Goal: Task Accomplishment & Management: Manage account settings

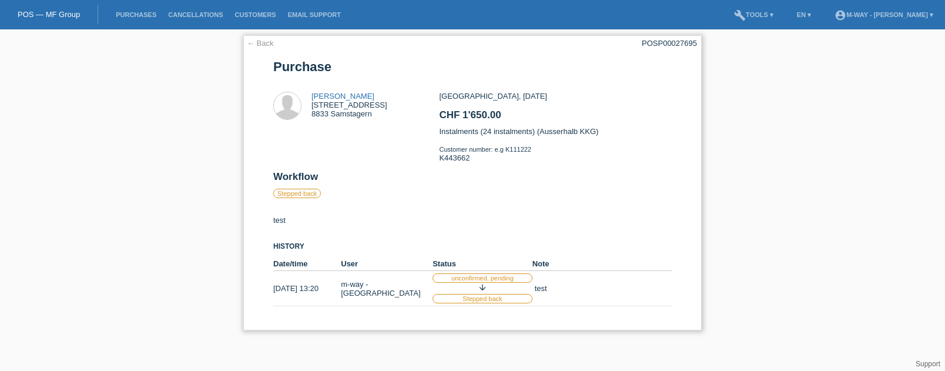
click at [252, 45] on link "← Back" at bounding box center [260, 43] width 27 height 9
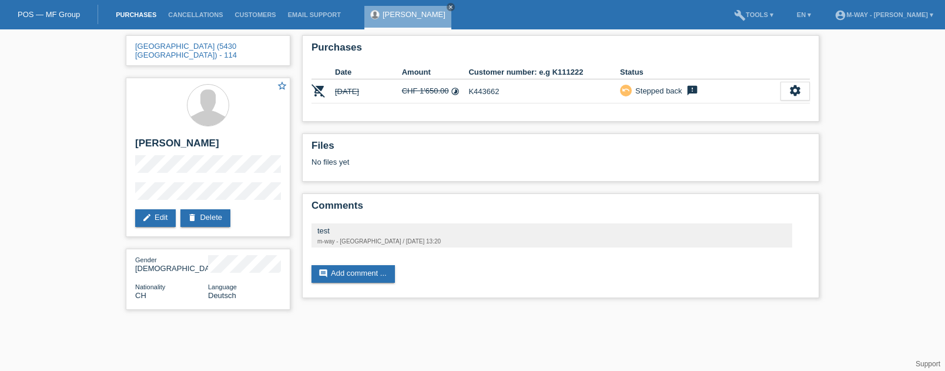
click at [141, 13] on link "Purchases" at bounding box center [136, 14] width 52 height 7
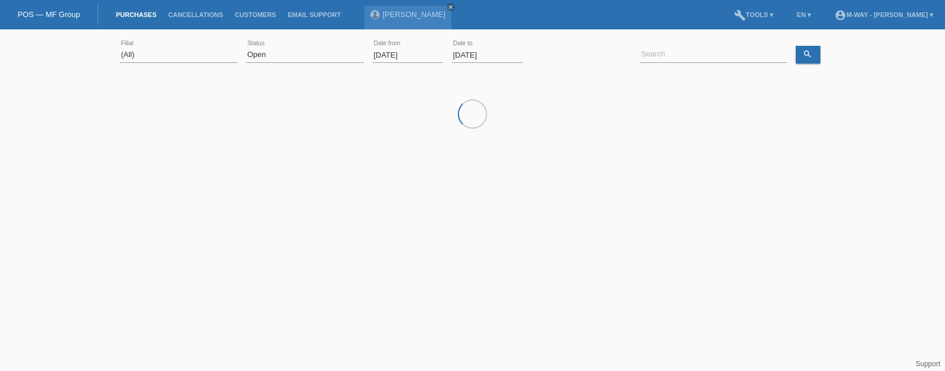
click at [415, 54] on input "01.09.2025" at bounding box center [408, 55] width 71 height 15
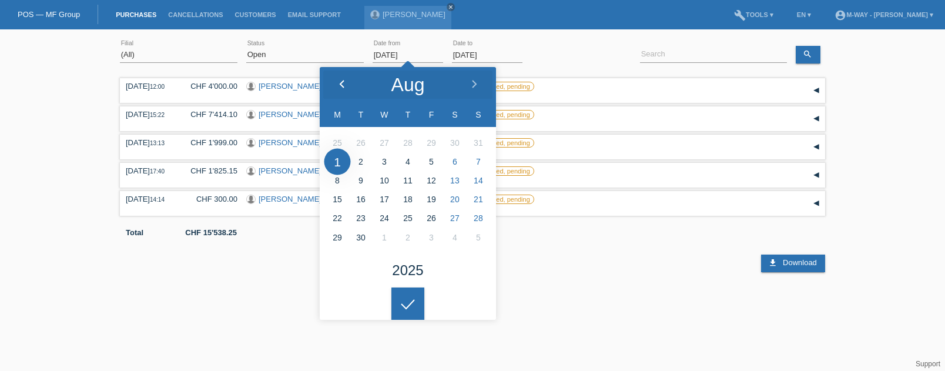
click at [347, 83] on div at bounding box center [342, 84] width 44 height 35
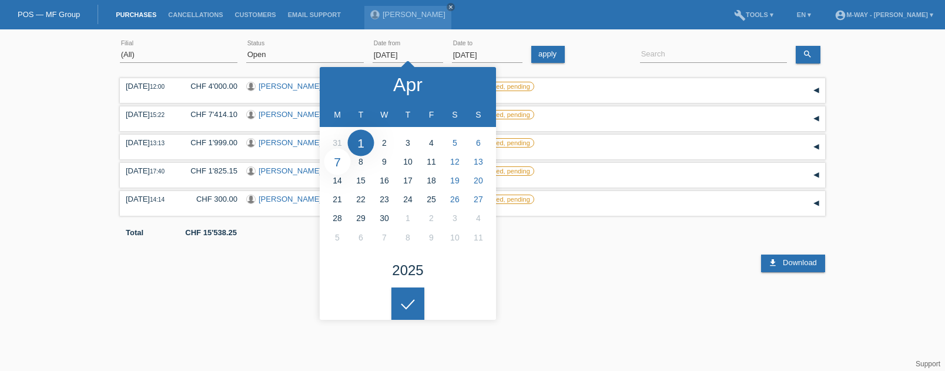
type input "07.04.2025"
click at [407, 297] on div at bounding box center [407, 303] width 33 height 33
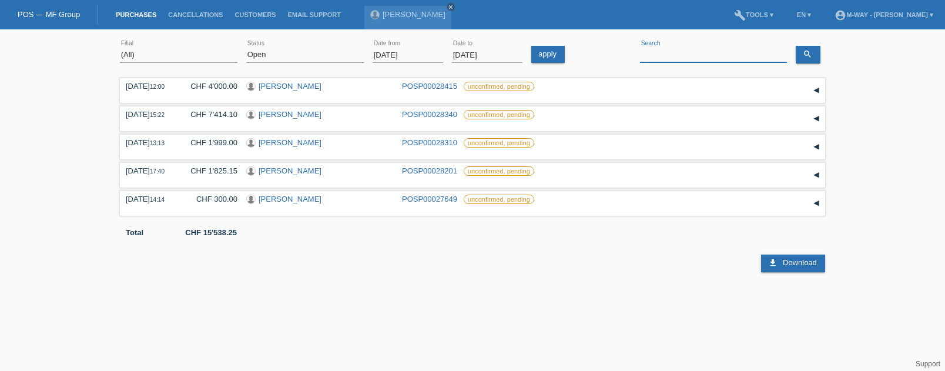
click at [685, 56] on input at bounding box center [713, 55] width 147 height 15
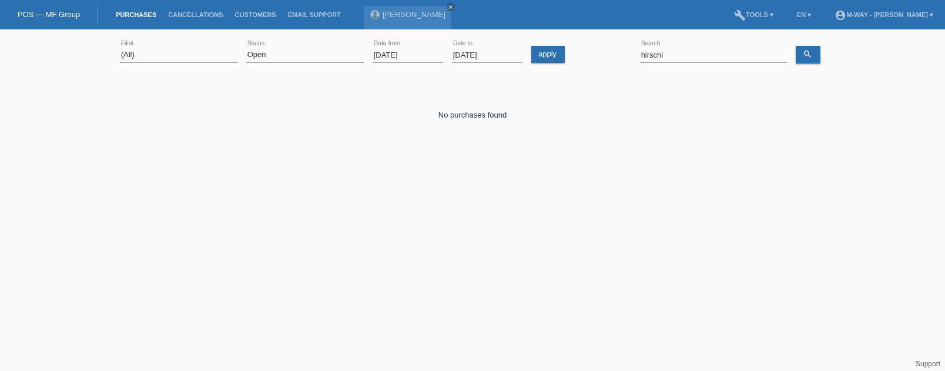
click at [346, 193] on html "POS — MF Group Purchases Cancellations Customers Email Support [PERSON_NAME] cl…" at bounding box center [472, 96] width 945 height 193
drag, startPoint x: 683, startPoint y: 57, endPoint x: 626, endPoint y: 59, distance: 57.0
click at [626, 59] on div "(All) [PERSON_NAME] Passion Vélo SàRL [GEOGRAPHIC_DATA] [GEOGRAPHIC_DATA] [GEOG…" at bounding box center [472, 55] width 705 height 40
type input "gabriela"
click at [328, 58] on select "(All) New Open Returned Stepped back / Cancelled Completed" at bounding box center [305, 55] width 118 height 14
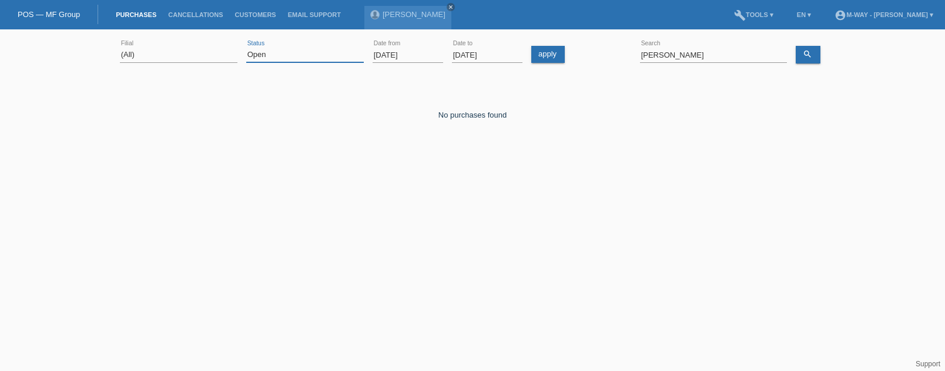
select select "ALL"
click at [246, 48] on select "(All) New Open Returned Stepped back / Cancelled Completed" at bounding box center [305, 55] width 118 height 14
click at [814, 55] on link "search" at bounding box center [808, 55] width 25 height 18
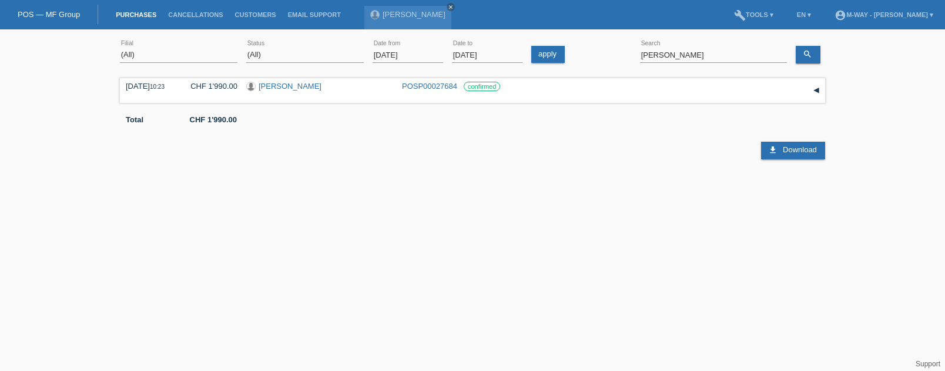
click at [652, 193] on html "POS — MF Group Purchases Cancellations Customers Email Support [PERSON_NAME] cl…" at bounding box center [472, 96] width 945 height 193
drag, startPoint x: 688, startPoint y: 50, endPoint x: 627, endPoint y: 51, distance: 61.7
click at [627, 51] on div "(All) Aarau Alexand'Ro Edouard'O Passion Vélo SàRL Basel Bern City Bern Expo Be…" at bounding box center [472, 55] width 705 height 40
click at [501, 193] on html "POS — MF Group Purchases Cancellations Customers Email Support [PERSON_NAME] cl…" at bounding box center [472, 96] width 945 height 193
drag, startPoint x: 688, startPoint y: 55, endPoint x: 621, endPoint y: 55, distance: 66.4
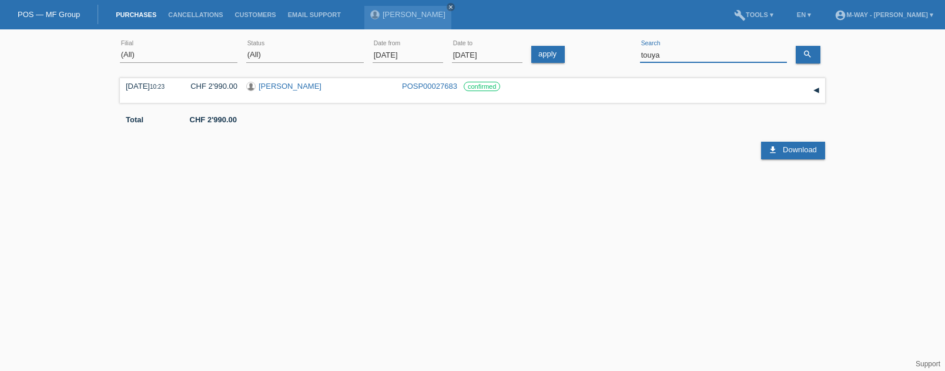
click at [621, 55] on div "(All) Aarau Alexand'Ro Edouard'O Passion Vélo SàRL Basel Bern City Bern Expo Be…" at bounding box center [472, 55] width 705 height 40
type input "dummermuth"
click at [315, 87] on link "[PERSON_NAME]" at bounding box center [290, 86] width 63 height 9
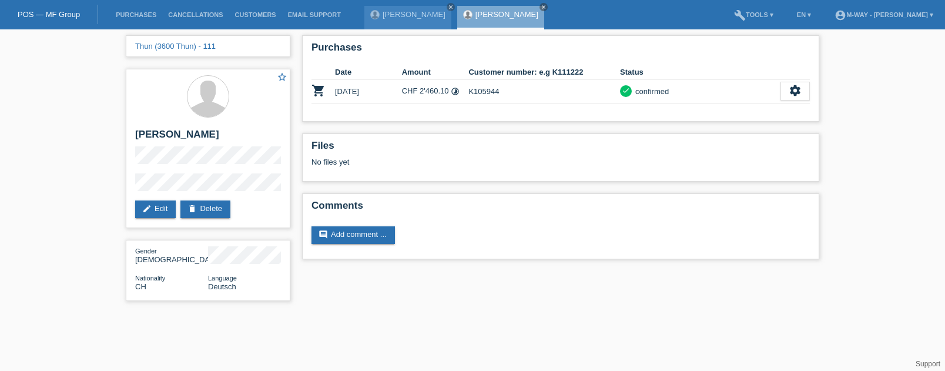
click at [376, 313] on html "POS — MF Group Purchases Cancellations Customers Email Support [PERSON_NAME] cl…" at bounding box center [472, 156] width 945 height 313
click at [143, 9] on li "Purchases" at bounding box center [136, 15] width 52 height 30
click at [143, 18] on link "Purchases" at bounding box center [136, 14] width 52 height 7
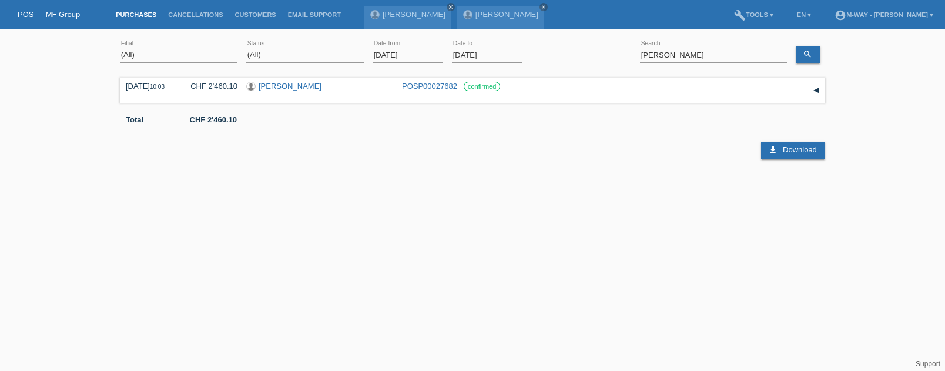
click at [370, 193] on html "POS — MF Group Purchases Cancellations Customers Email Support [PERSON_NAME] cl…" at bounding box center [472, 96] width 945 height 193
click at [131, 12] on link "Purchases" at bounding box center [136, 14] width 52 height 7
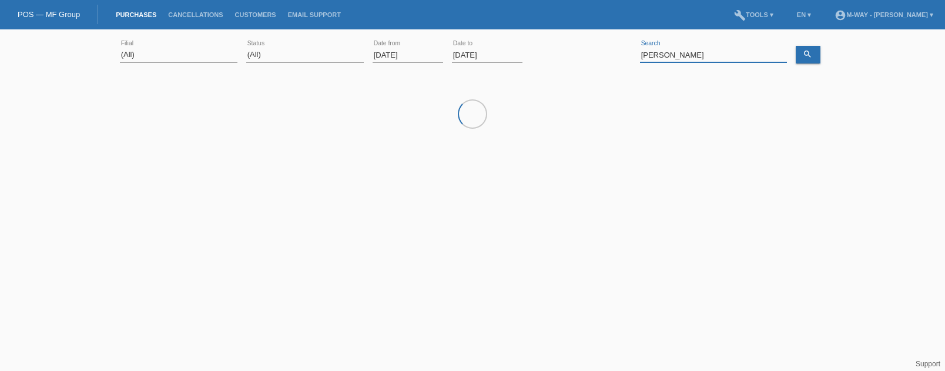
click at [718, 53] on input "[PERSON_NAME]" at bounding box center [713, 55] width 147 height 15
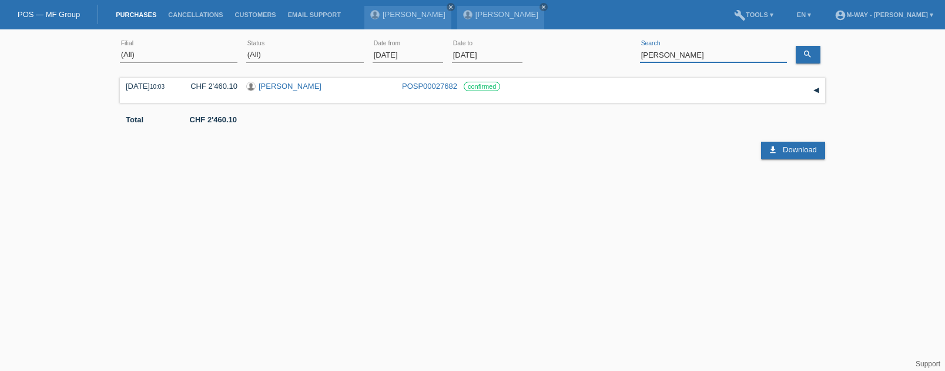
drag, startPoint x: 713, startPoint y: 53, endPoint x: 595, endPoint y: 54, distance: 117.6
click at [595, 54] on div "(All) [PERSON_NAME] Passion Vélo SàRL [GEOGRAPHIC_DATA] [GEOGRAPHIC_DATA] [GEOG…" at bounding box center [472, 55] width 705 height 40
type input "de [PERSON_NAME]"
click at [410, 56] on input "[DATE]" at bounding box center [408, 55] width 71 height 15
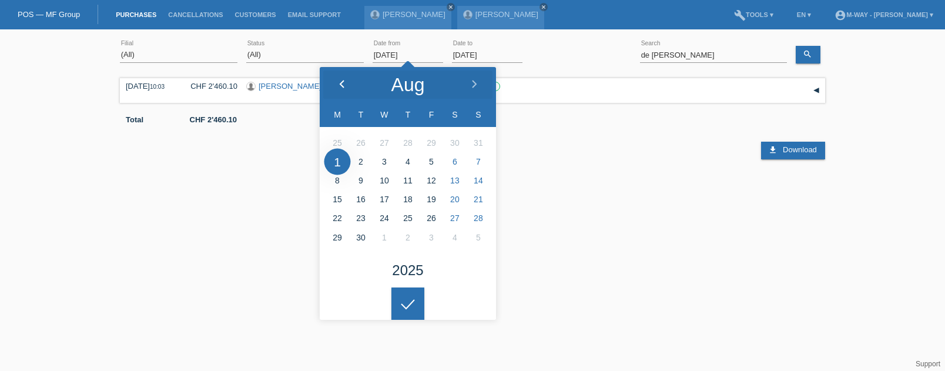
click at [340, 85] on icon at bounding box center [341, 84] width 9 height 9
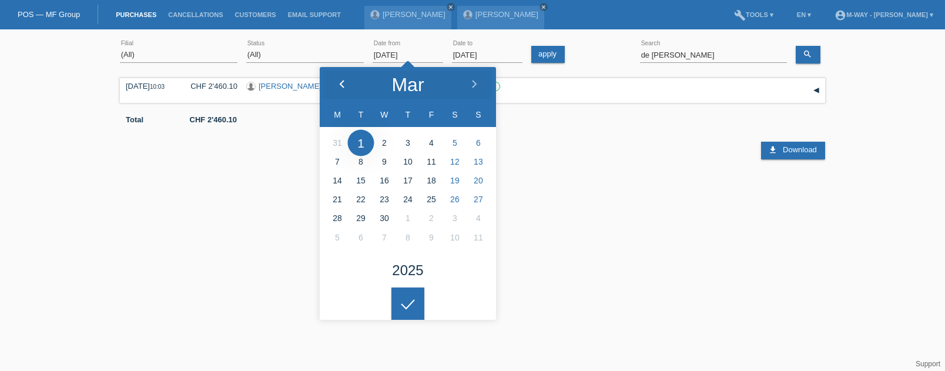
click at [340, 85] on icon at bounding box center [341, 84] width 9 height 9
type input "03.03.2025"
click at [408, 305] on icon at bounding box center [408, 304] width 19 height 11
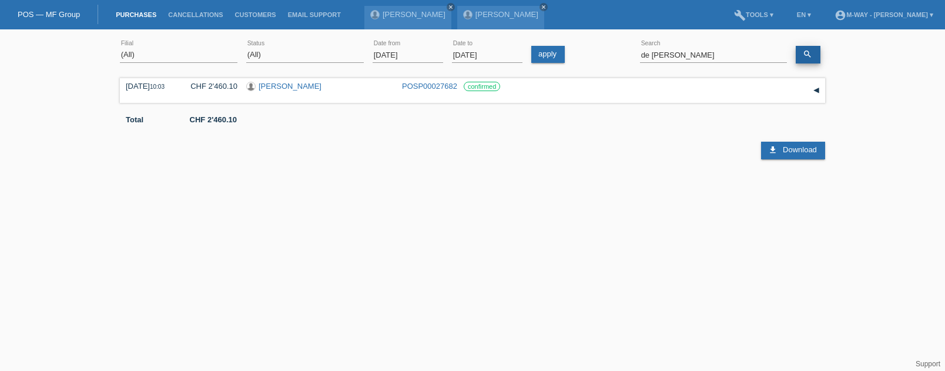
click at [814, 59] on link "search" at bounding box center [808, 55] width 25 height 18
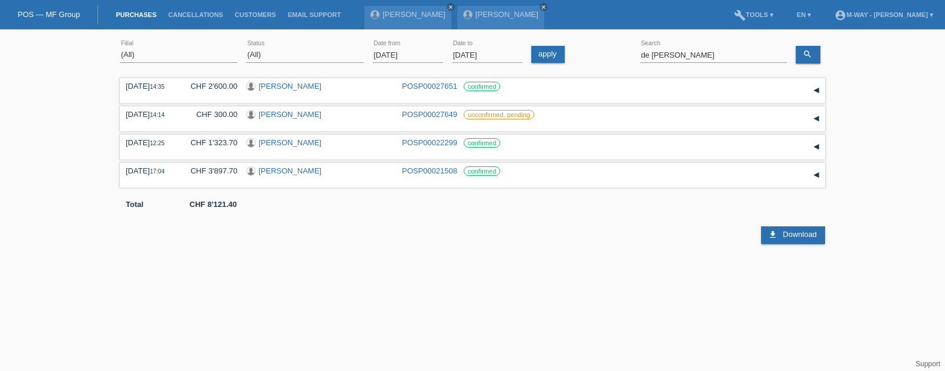
click at [318, 244] on html "POS — MF Group Purchases Cancellations Customers Email Support Roger Baur close…" at bounding box center [472, 122] width 945 height 244
click at [565, 244] on html "POS — MF Group Purchases Cancellations Customers Email Support Roger Baur close…" at bounding box center [472, 122] width 945 height 244
click at [29, 212] on div "(All) Aarau Alexand'Ro Edouard'O Passion Vélo SàRL Basel Bern City Bern Expo Be…" at bounding box center [472, 139] width 945 height 209
click at [620, 244] on html "POS — MF Group Purchases Cancellations Customers Email Support Roger Baur close…" at bounding box center [472, 122] width 945 height 244
click at [814, 114] on div "▾" at bounding box center [817, 119] width 18 height 18
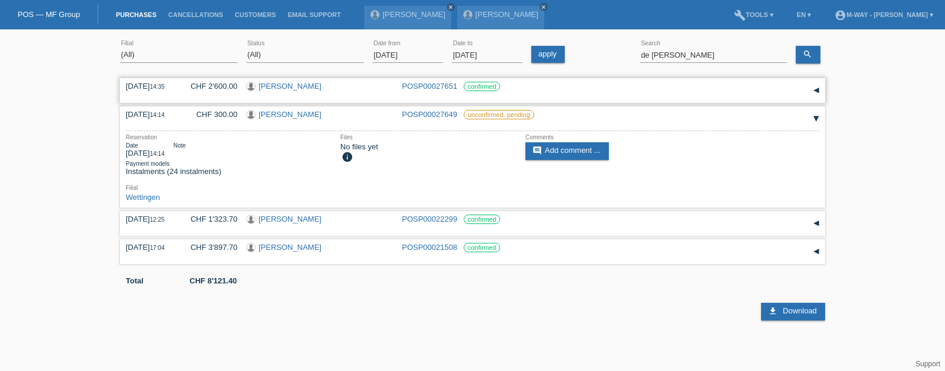
click at [819, 88] on div "▾" at bounding box center [817, 91] width 18 height 18
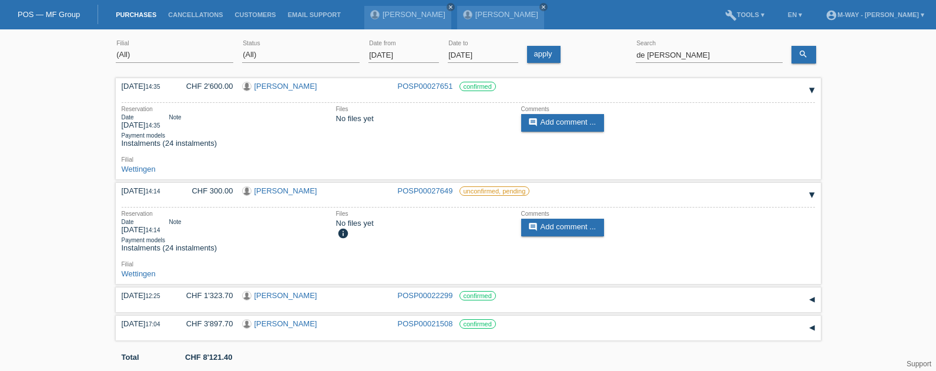
click at [423, 354] on div "Total CHF 8'121.40" at bounding box center [468, 353] width 705 height 18
drag, startPoint x: 710, startPoint y: 55, endPoint x: 601, endPoint y: 45, distance: 109.2
click at [602, 49] on div "(All) Aarau Alexand'Ro Edouard'O Passion Vélo SàRL Basel Bern City Bern Expo Be…" at bounding box center [468, 55] width 705 height 40
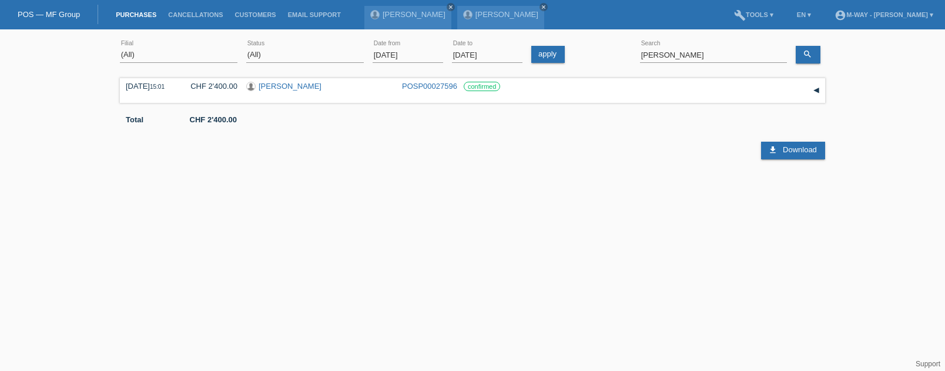
click at [475, 193] on html "POS — MF Group Purchases Cancellations Customers Email Support Roger Baur close…" at bounding box center [472, 96] width 945 height 193
click at [401, 193] on html "POS — MF Group Purchases Cancellations Customers Email Support Roger Baur close…" at bounding box center [472, 96] width 945 height 193
drag, startPoint x: 691, startPoint y: 56, endPoint x: 624, endPoint y: 56, distance: 67.0
click at [624, 56] on div "(All) Aarau Alexand'Ro Edouard'O Passion Vélo SàRL Basel Bern City Bern Expo Be…" at bounding box center [472, 55] width 705 height 40
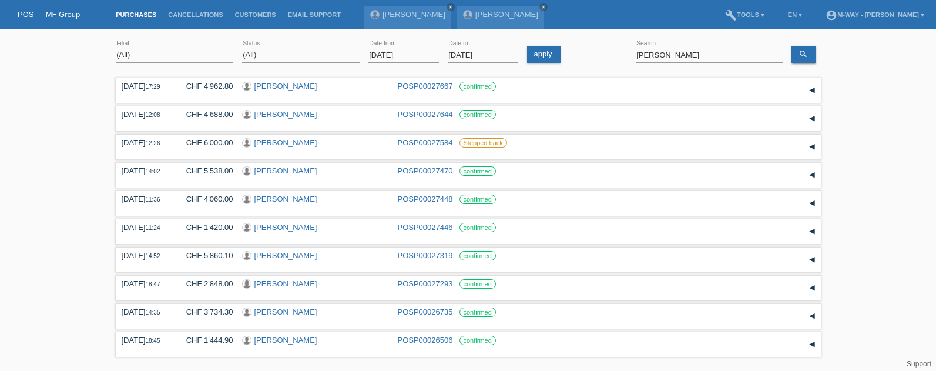
click at [863, 277] on div "(All) Aarau Alexand'Ro Edouard'O Passion Vélo SàRL Basel Bern City Bern Expo Be…" at bounding box center [468, 233] width 936 height 397
click at [881, 286] on div "(All) Aarau Alexand'Ro Edouard'O Passion Vélo SàRL Basel Bern City Bern Expo Be…" at bounding box center [468, 233] width 936 height 397
click at [26, 276] on div "(All) Aarau Alexand'Ro Edouard'O Passion Vélo SàRL Basel Bern City Bern Expo Be…" at bounding box center [468, 233] width 936 height 397
drag, startPoint x: 696, startPoint y: 56, endPoint x: 595, endPoint y: 58, distance: 100.5
click at [595, 58] on div "(All) Aarau Alexand'Ro Edouard'O Passion Vélo SàRL Basel Bern City Bern Expo Be…" at bounding box center [468, 55] width 705 height 40
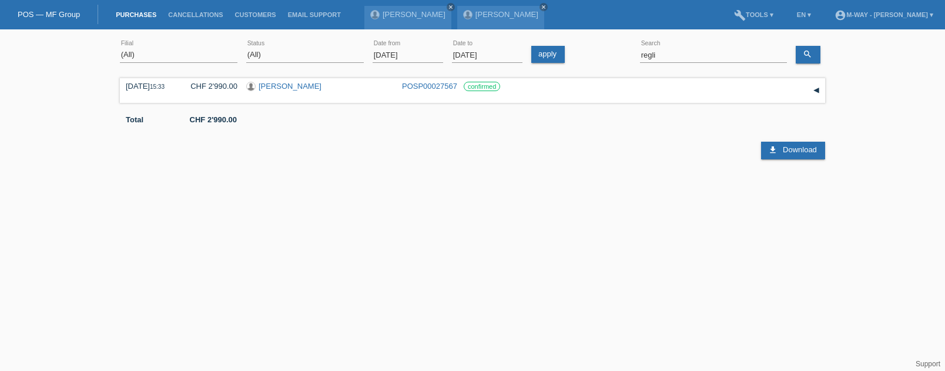
click at [762, 193] on html "POS — MF Group Purchases Cancellations Customers Email Support Roger Baur close…" at bounding box center [472, 96] width 945 height 193
drag, startPoint x: 686, startPoint y: 53, endPoint x: 617, endPoint y: 55, distance: 68.8
click at [617, 55] on div "(All) Aarau Alexand'Ro Edouard'O Passion Vélo SàRL Basel Bern City Bern Expo Be…" at bounding box center [472, 55] width 705 height 40
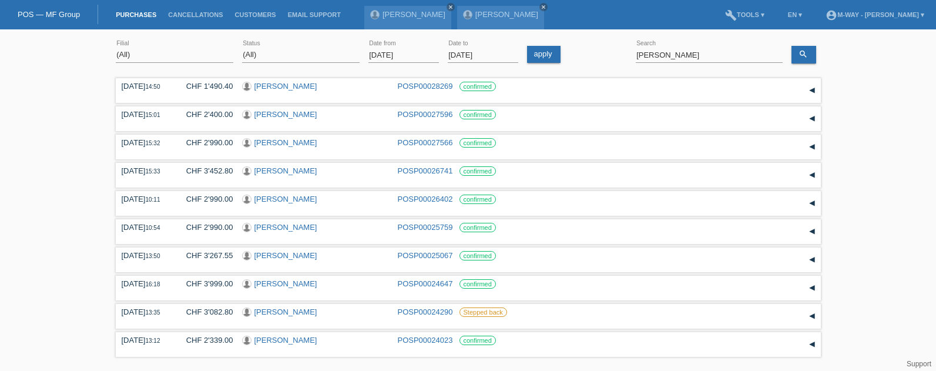
click at [26, 284] on div "(All) Aarau Alexand'Ro Edouard'O Passion Vélo SàRL Basel Bern City Bern Expo Be…" at bounding box center [468, 233] width 936 height 397
drag, startPoint x: 692, startPoint y: 54, endPoint x: 582, endPoint y: 46, distance: 110.8
click at [582, 46] on div "(All) Aarau Alexand'Ro Edouard'O Passion Vélo SàRL Basel Bern City Bern Expo Be…" at bounding box center [468, 55] width 705 height 40
type input "denny ernst"
click at [812, 173] on div "▾" at bounding box center [812, 175] width 18 height 18
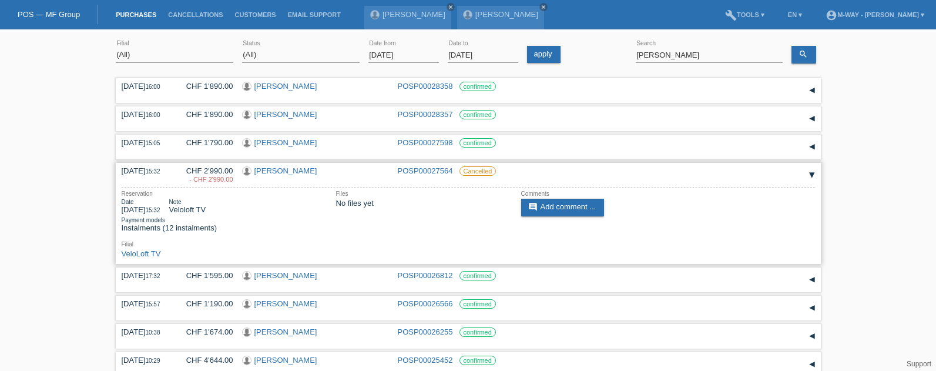
click at [284, 170] on link "Denny Ernst" at bounding box center [286, 170] width 63 height 9
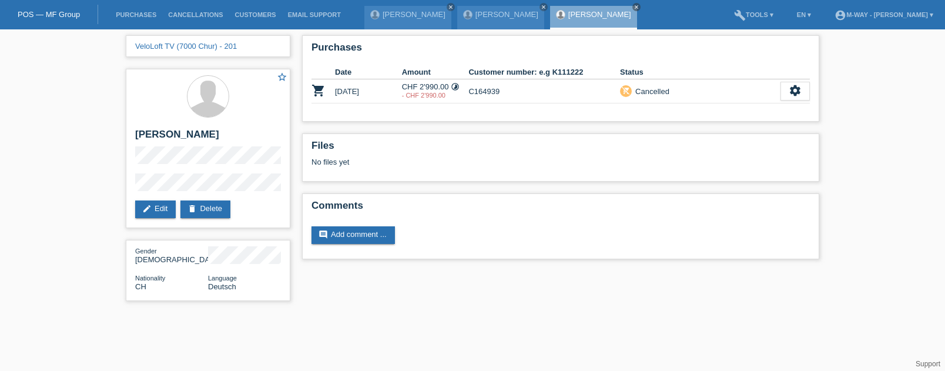
drag, startPoint x: 293, startPoint y: 361, endPoint x: 311, endPoint y: 346, distance: 23.3
click at [293, 313] on html "POS — MF Group Purchases Cancellations Customers Email Support [PERSON_NAME] cl…" at bounding box center [472, 156] width 945 height 313
click at [134, 16] on link "Purchases" at bounding box center [136, 14] width 52 height 7
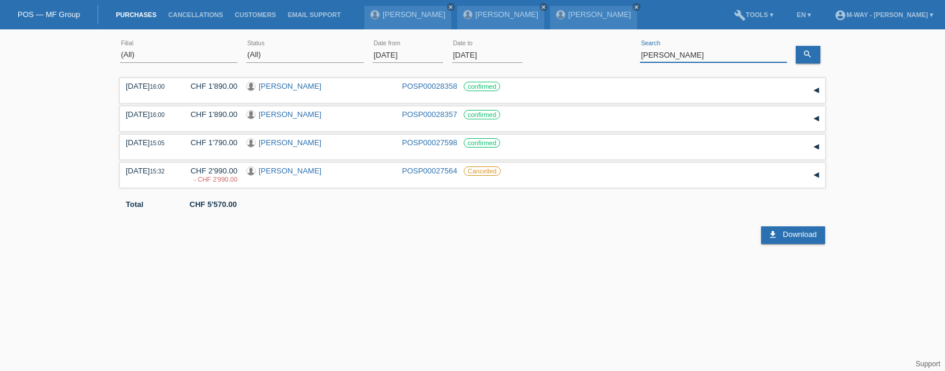
drag, startPoint x: 715, startPoint y: 55, endPoint x: 678, endPoint y: 41, distance: 39.6
click at [627, 52] on div "(All) [PERSON_NAME] Passion Vélo SàRL [GEOGRAPHIC_DATA] [GEOGRAPHIC_DATA] [GEOG…" at bounding box center [472, 55] width 705 height 40
type input "e"
type input "vuthy"
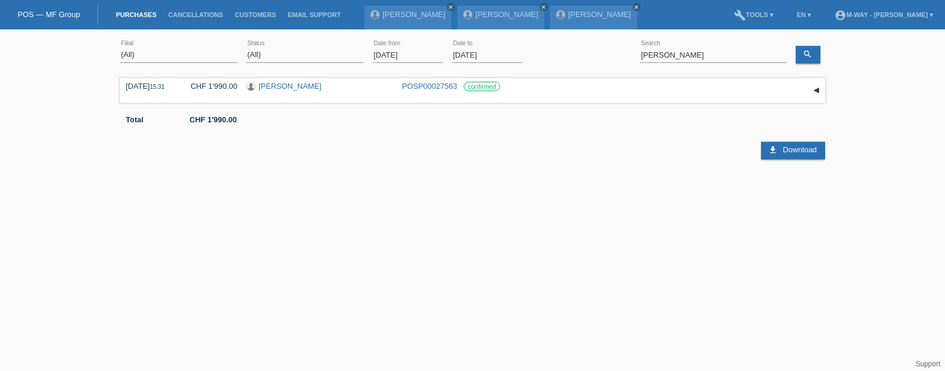
click at [407, 51] on input "[DATE]" at bounding box center [408, 55] width 71 height 15
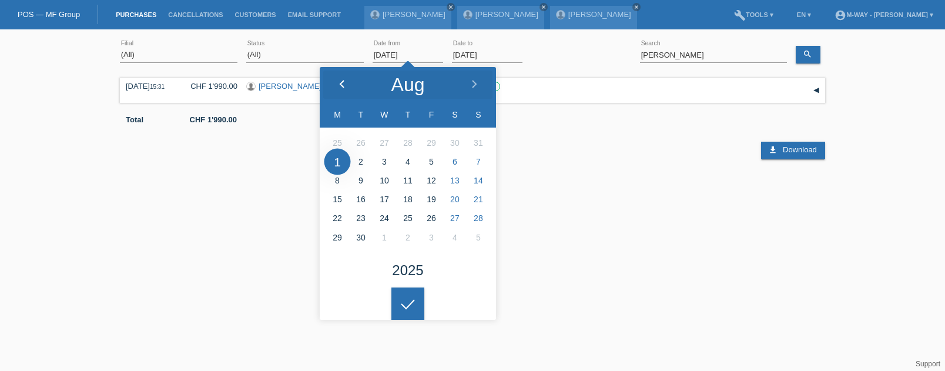
click at [338, 84] on icon at bounding box center [341, 84] width 9 height 9
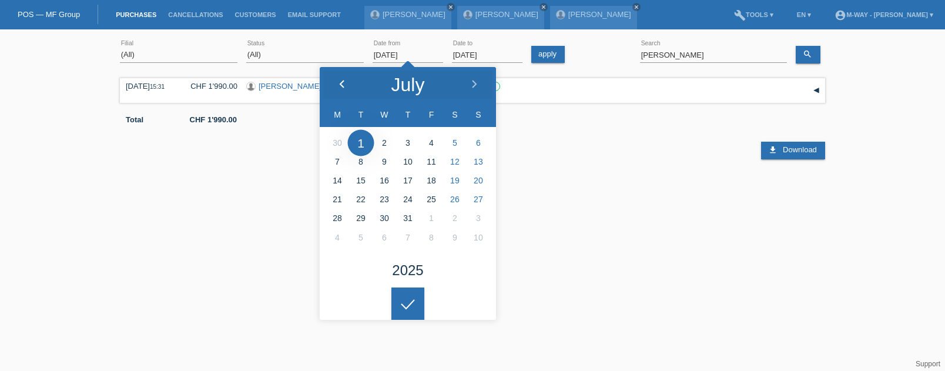
click at [338, 84] on icon at bounding box center [341, 84] width 9 height 9
type input "07.04.2025"
click at [410, 299] on icon at bounding box center [408, 304] width 19 height 11
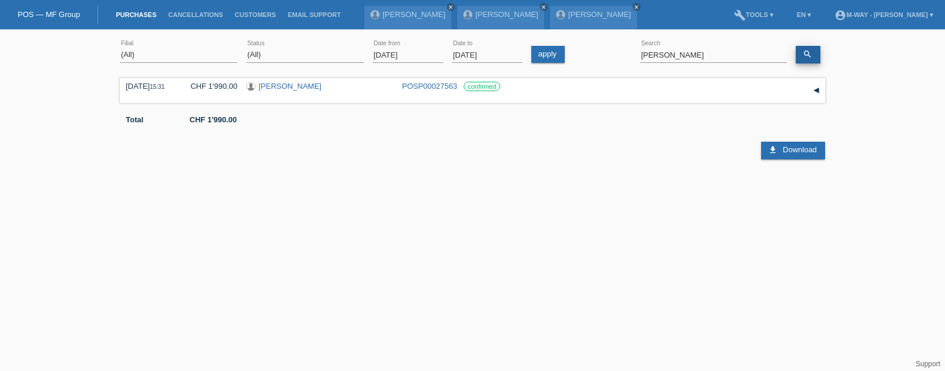
click at [812, 54] on link "search" at bounding box center [808, 55] width 25 height 18
click at [575, 193] on html "POS — MF Group Purchases Cancellations Customers Email Support Roger Baur close…" at bounding box center [472, 96] width 945 height 193
drag, startPoint x: 693, startPoint y: 52, endPoint x: 623, endPoint y: 45, distance: 70.3
click at [623, 45] on div "(All) Aarau Alexand'Ro Edouard'O Passion Vélo SàRL Basel Bern City Bern Expo Be…" at bounding box center [472, 55] width 705 height 40
type input "zimmermann"
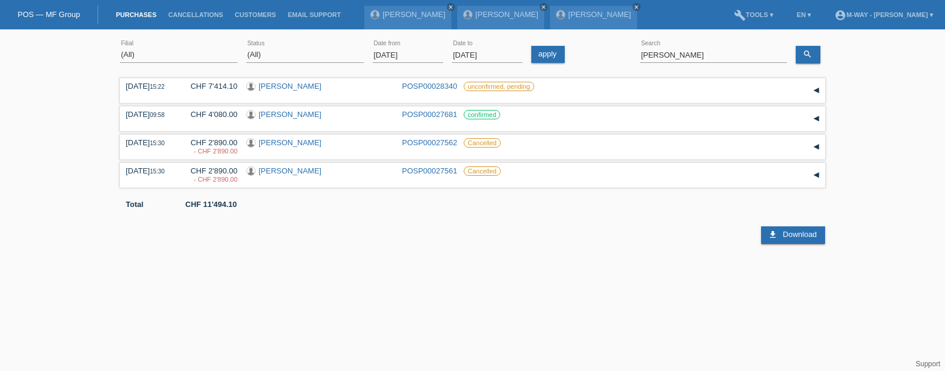
click at [358, 244] on html "POS — MF Group Purchases Cancellations Customers Email Support Roger Baur close…" at bounding box center [472, 122] width 945 height 244
click at [304, 89] on link "[PERSON_NAME]" at bounding box center [290, 86] width 63 height 9
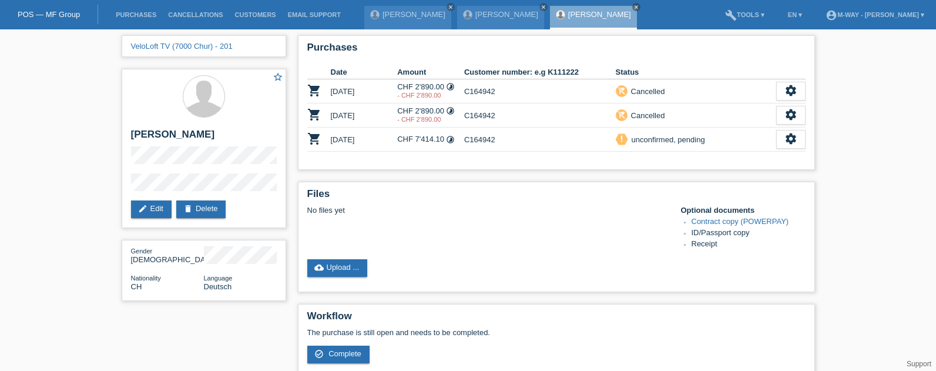
click at [886, 219] on div "VeloLoft TV (7000 Chur) - 201 star_border Reto Zimmermann edit Edit delete Dele…" at bounding box center [468, 248] width 936 height 438
click at [58, 206] on div "VeloLoft TV (7000 Chur) - 201 star_border Reto Zimmermann edit Edit delete Dele…" at bounding box center [468, 248] width 936 height 438
click at [595, 350] on div "The purchase is still open and needs to be completed. check_circle_outline Comp…" at bounding box center [556, 345] width 498 height 35
click at [136, 18] on li "Purchases" at bounding box center [136, 15] width 52 height 30
click at [152, 13] on link "Purchases" at bounding box center [136, 14] width 52 height 7
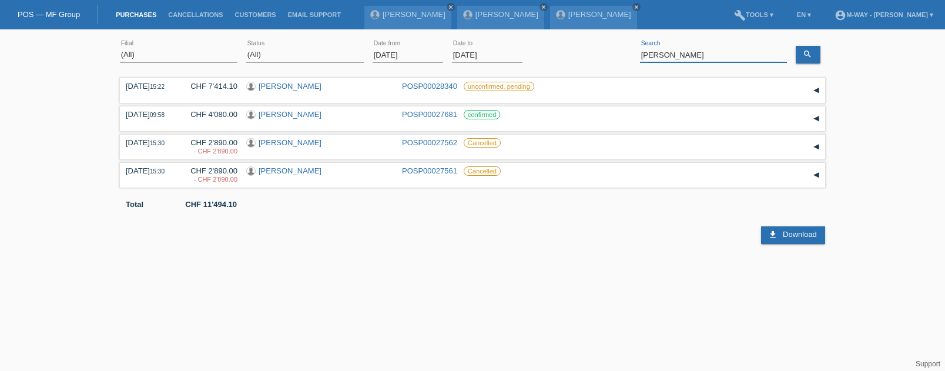
drag, startPoint x: 691, startPoint y: 56, endPoint x: 612, endPoint y: 53, distance: 78.8
click at [612, 54] on div "(All) [PERSON_NAME] Passion Vélo SàRL [GEOGRAPHIC_DATA] [GEOGRAPHIC_DATA] [GEOG…" at bounding box center [472, 55] width 705 height 40
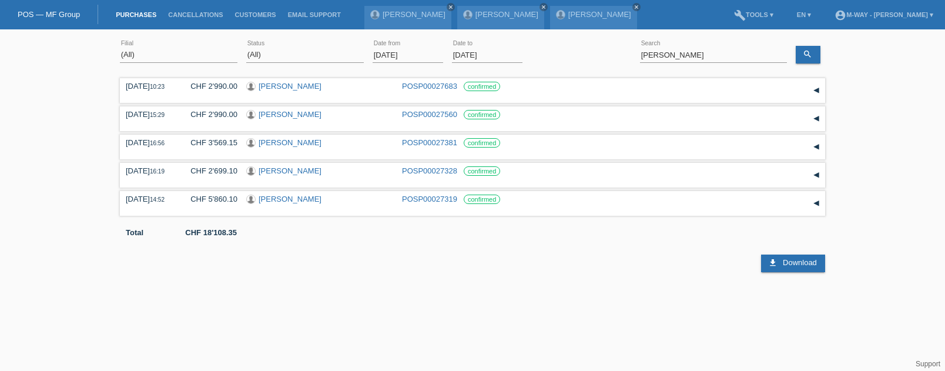
click at [568, 272] on html "POS — MF Group Purchases Cancellations Customers Email Support [PERSON_NAME]" at bounding box center [472, 136] width 945 height 272
drag, startPoint x: 692, startPoint y: 53, endPoint x: 603, endPoint y: 37, distance: 90.2
click at [603, 37] on div "(All) Aarau Alexand'Ro Edouard'O Passion Vélo SàRL Basel Bern City Bern Expo Be…" at bounding box center [472, 55] width 705 height 40
click at [520, 272] on html "POS — MF Group Purchases Cancellations Customers Email Support Alfred Dummermuth" at bounding box center [472, 136] width 945 height 272
drag, startPoint x: 688, startPoint y: 57, endPoint x: 604, endPoint y: 39, distance: 85.9
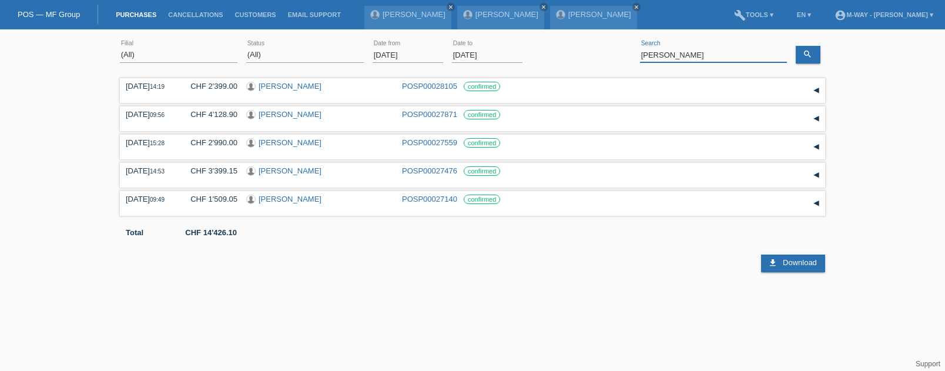
click at [592, 45] on div "(All) Aarau Alexand'Ro Edouard'O Passion Vélo SàRL Basel Bern City Bern Expo Be…" at bounding box center [472, 55] width 705 height 40
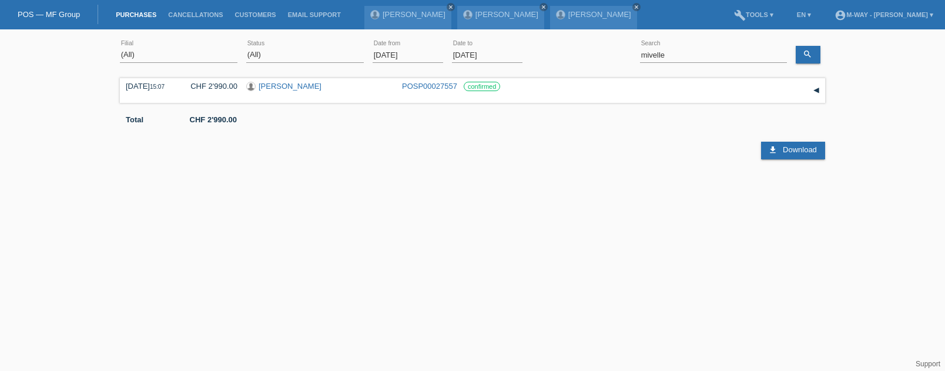
click at [746, 193] on html "POS — MF Group Purchases Cancellations Customers Email Support Alfred Dummermuth" at bounding box center [472, 96] width 945 height 193
drag, startPoint x: 692, startPoint y: 58, endPoint x: 601, endPoint y: 52, distance: 91.3
click at [601, 52] on div "(All) Aarau Alexand'Ro Edouard'O Passion Vélo SàRL Basel Bern City Bern Expo Be…" at bounding box center [472, 55] width 705 height 40
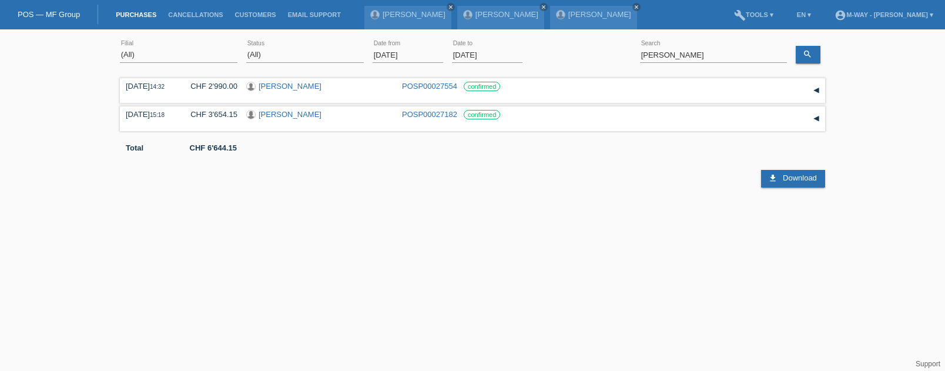
click at [694, 193] on html "POS — MF Group Purchases Cancellations Customers Email Support Alfred Dummermuth" at bounding box center [472, 96] width 945 height 193
click at [693, 55] on input "steffen weber" at bounding box center [713, 55] width 147 height 15
type input "s"
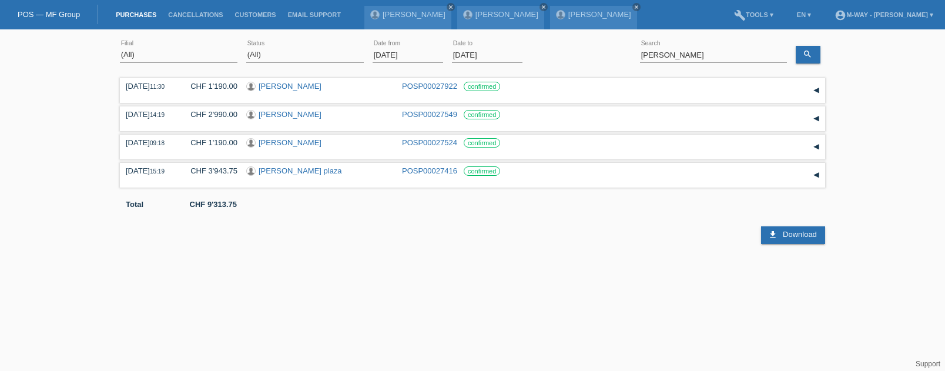
drag, startPoint x: 664, startPoint y: 299, endPoint x: 674, endPoint y: 267, distance: 33.7
click at [664, 244] on html "POS — MF Group Purchases Cancellations Customers Email Support Alfred Dummermuth" at bounding box center [472, 122] width 945 height 244
drag, startPoint x: 704, startPoint y: 59, endPoint x: 596, endPoint y: 53, distance: 107.8
click at [590, 58] on div "(All) [PERSON_NAME] Passion Vélo SàRL [GEOGRAPHIC_DATA] [GEOGRAPHIC_DATA] [GEOG…" at bounding box center [472, 55] width 705 height 40
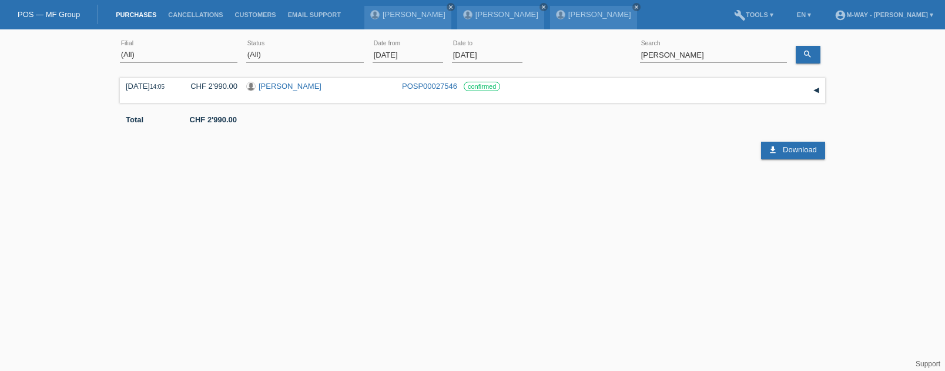
click at [542, 193] on html "POS — MF Group Purchases Cancellations Customers Email Support Alfred Dummermuth" at bounding box center [472, 96] width 945 height 193
drag, startPoint x: 699, startPoint y: 53, endPoint x: 629, endPoint y: 52, distance: 69.4
click at [629, 52] on div "(All) Aarau Alexand'Ro Edouard'O Passion Vélo SàRL Basel Bern City Bern Expo Be…" at bounding box center [472, 55] width 705 height 40
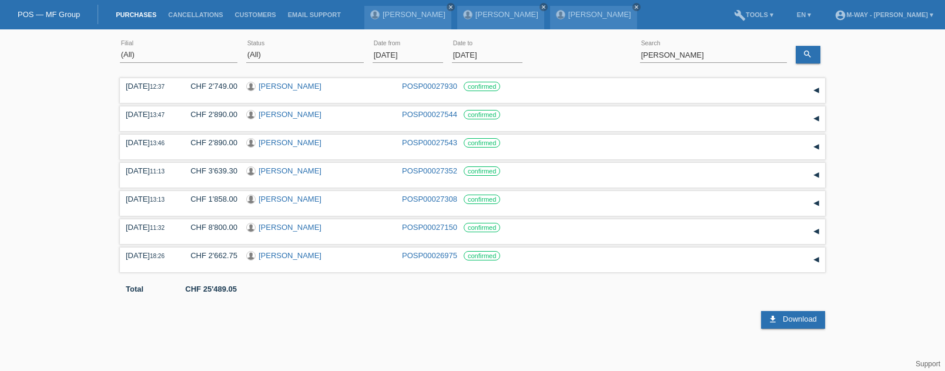
click at [343, 319] on div "download Download" at bounding box center [472, 310] width 705 height 35
drag, startPoint x: 706, startPoint y: 55, endPoint x: 595, endPoint y: 51, distance: 111.1
click at [595, 51] on div "(All) Aarau Alexand'Ro Edouard'O Passion Vélo SàRL Basel Bern City Bern Expo Be…" at bounding box center [472, 55] width 705 height 40
type input "christoph stähli"
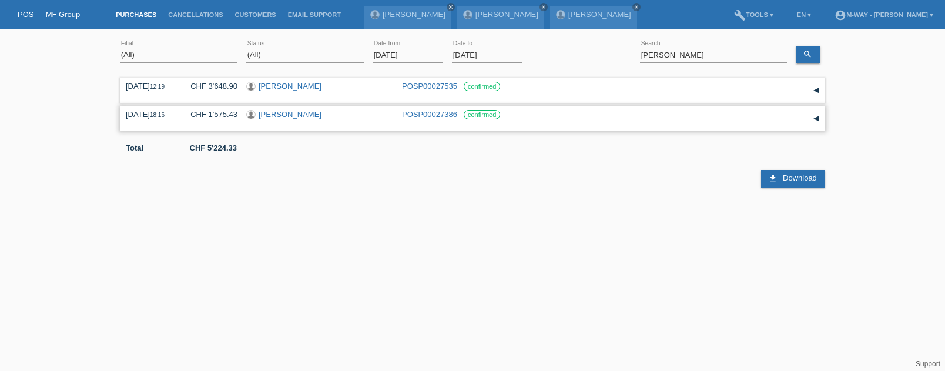
click at [281, 116] on link "Christoph Stähli" at bounding box center [290, 114] width 63 height 9
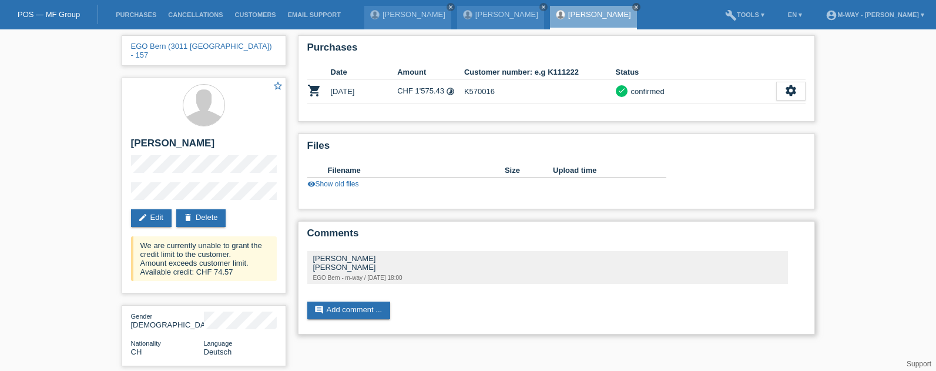
click at [562, 298] on div "Comments [PERSON_NAME] [PERSON_NAME] EGO Bern - m-way / [DATE] 18:00 comment Ad…" at bounding box center [556, 277] width 517 height 113
click at [141, 12] on link "Purchases" at bounding box center [136, 14] width 52 height 7
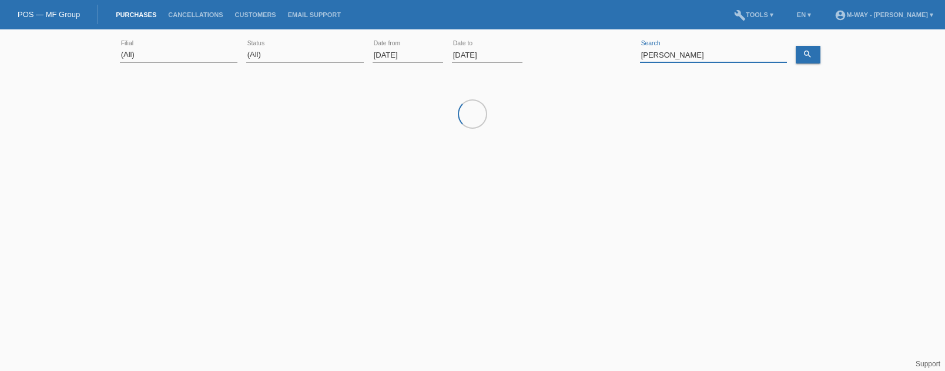
click at [705, 51] on input "[PERSON_NAME]" at bounding box center [713, 55] width 147 height 15
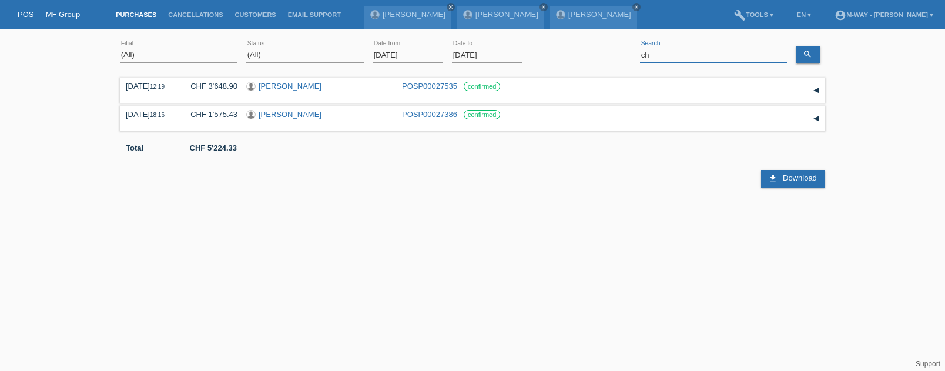
type input "c"
type input "aurelle"
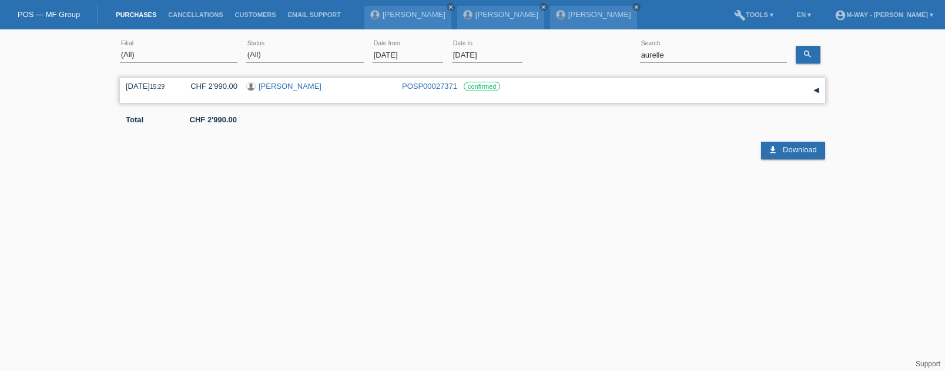
click at [273, 88] on link "[PERSON_NAME]" at bounding box center [290, 86] width 63 height 9
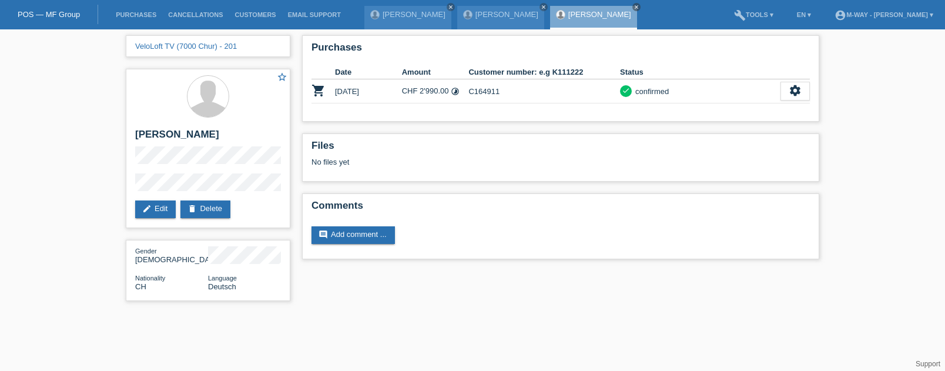
drag, startPoint x: 509, startPoint y: 296, endPoint x: 505, endPoint y: 286, distance: 10.6
click at [509, 296] on div "VeloLoft TV (7000 Chur) - 201 star_border [PERSON_NAME] edit Edit delete Delete…" at bounding box center [472, 170] width 705 height 283
click at [145, 12] on link "Purchases" at bounding box center [136, 14] width 52 height 7
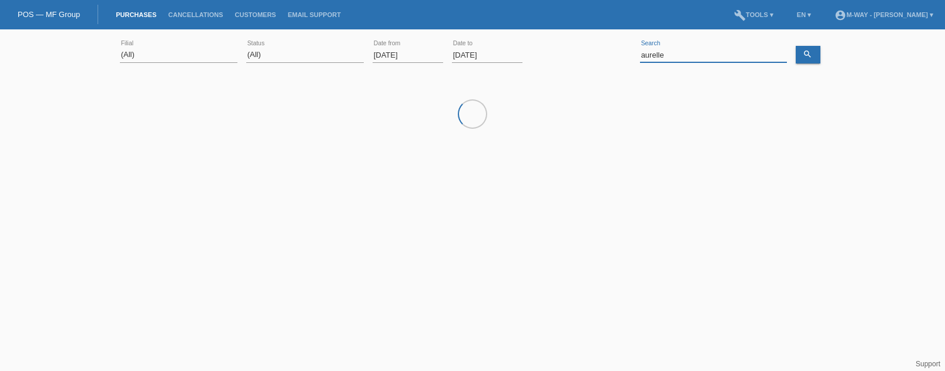
drag, startPoint x: 692, startPoint y: 52, endPoint x: 577, endPoint y: 52, distance: 115.2
click at [577, 52] on div "(All) [PERSON_NAME] Passion Vélo SàRL [GEOGRAPHIC_DATA] [GEOGRAPHIC_DATA] [GEOG…" at bounding box center [472, 55] width 705 height 40
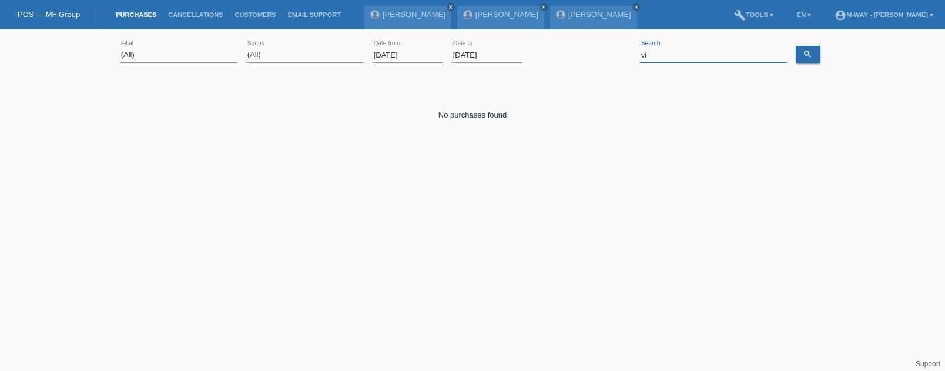
type input "v"
type input "[PERSON_NAME]"
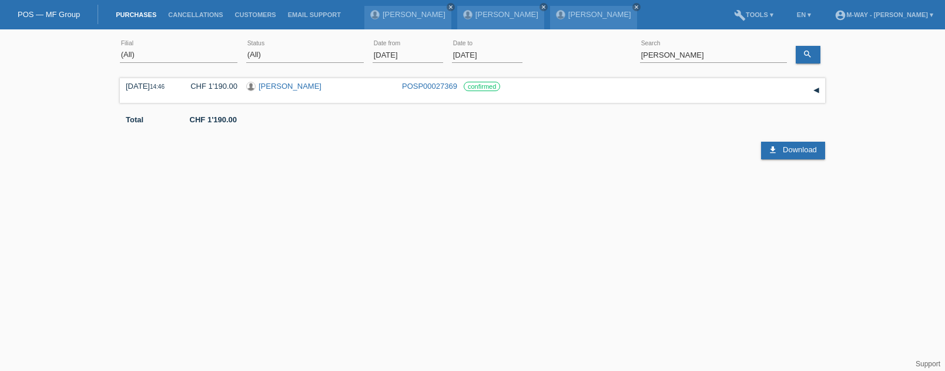
click at [389, 56] on input "[DATE]" at bounding box center [408, 55] width 71 height 15
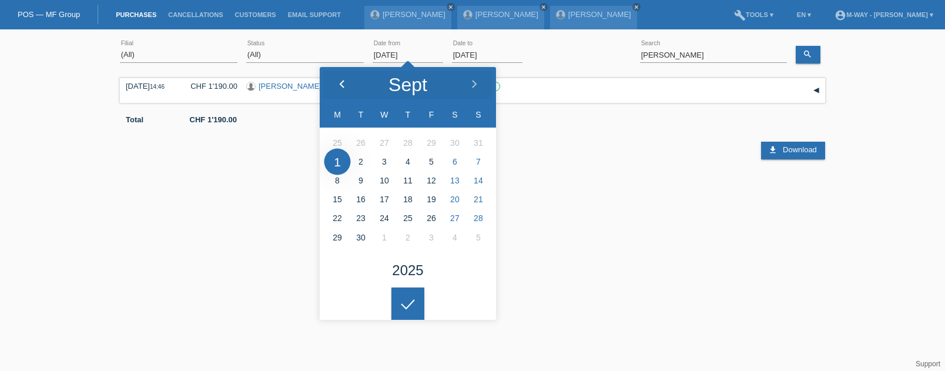
click at [343, 83] on icon at bounding box center [341, 84] width 9 height 9
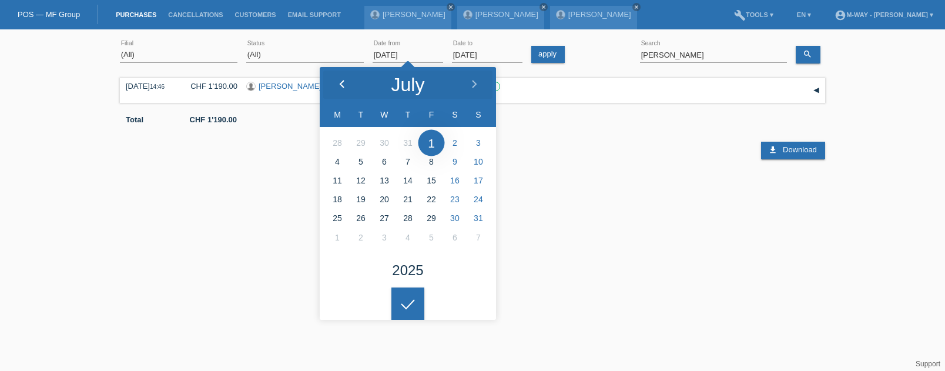
click at [343, 83] on icon at bounding box center [341, 84] width 9 height 9
type input "05.05.2025"
click at [414, 299] on icon at bounding box center [408, 304] width 19 height 11
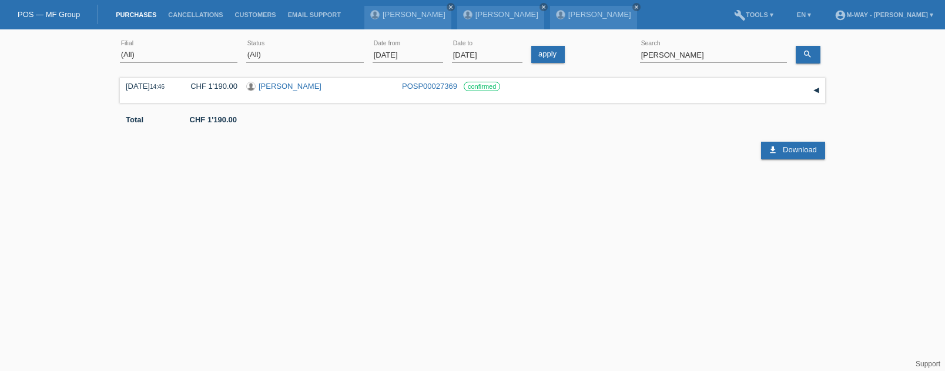
click at [260, 193] on html "POS — MF Group Purchases Cancellations Customers Email Support Reto Zimmermann …" at bounding box center [472, 96] width 945 height 193
click at [673, 55] on input "yannick" at bounding box center [713, 55] width 147 height 15
paste input "Calzimiglia"
click at [808, 51] on icon "search" at bounding box center [807, 53] width 9 height 9
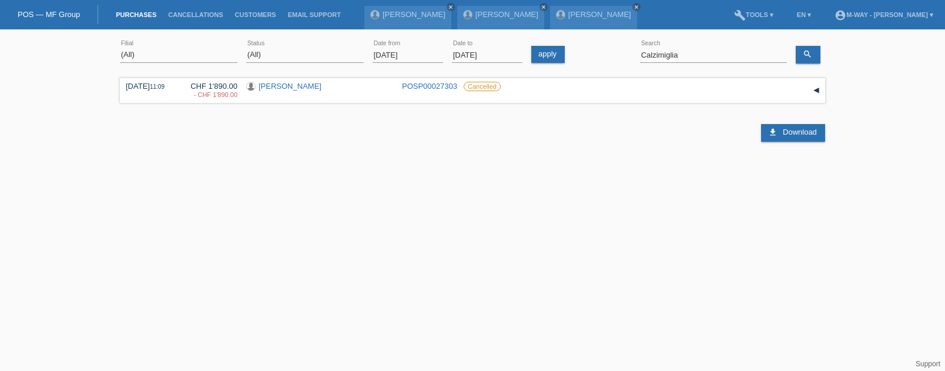
click at [527, 193] on html "POS — MF Group Purchases Cancellations Customers Email Support Reto Zimmermann …" at bounding box center [472, 96] width 945 height 193
click at [672, 193] on html "POS — MF Group Purchases Cancellations Customers Email Support Reto Zimmermann …" at bounding box center [472, 96] width 945 height 193
click at [612, 193] on html "POS — MF Group Purchases Cancellations Customers Email Support Reto Zimmermann …" at bounding box center [472, 96] width 945 height 193
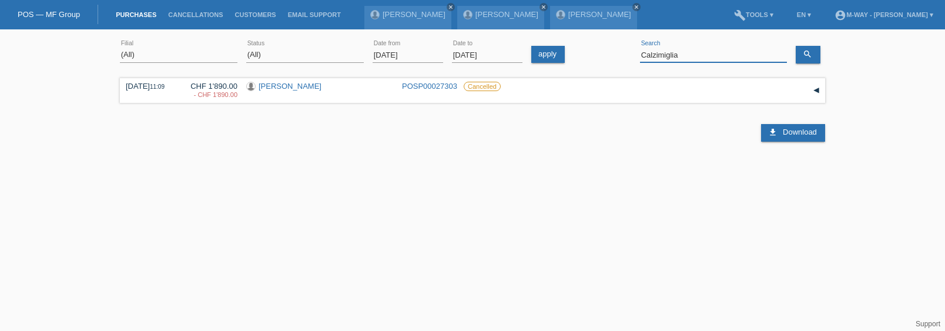
drag, startPoint x: 704, startPoint y: 53, endPoint x: 569, endPoint y: 52, distance: 134.6
click at [569, 52] on div "(All) [PERSON_NAME] Passion Vélo SàRL [GEOGRAPHIC_DATA] [GEOGRAPHIC_DATA] [GEOG…" at bounding box center [472, 55] width 705 height 40
type input ","
type input "magalh"
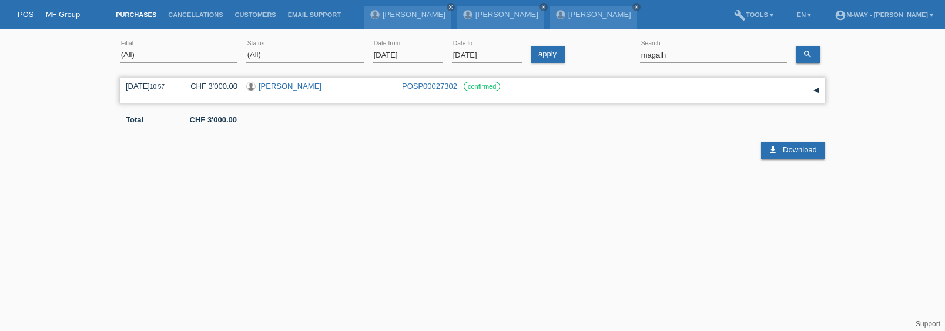
click at [289, 85] on link "[PERSON_NAME]" at bounding box center [290, 86] width 63 height 9
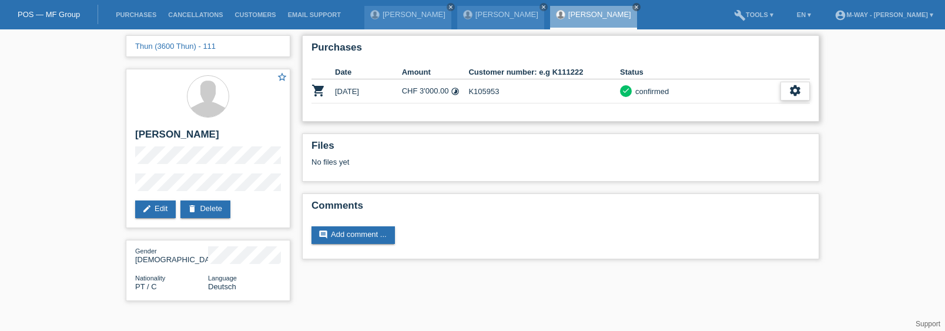
click at [797, 91] on icon "settings" at bounding box center [795, 90] width 13 height 13
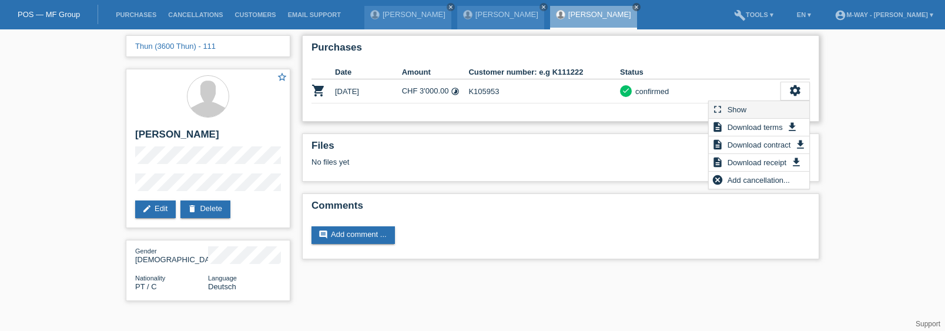
click at [765, 109] on div "fullscreen Show" at bounding box center [759, 110] width 101 height 18
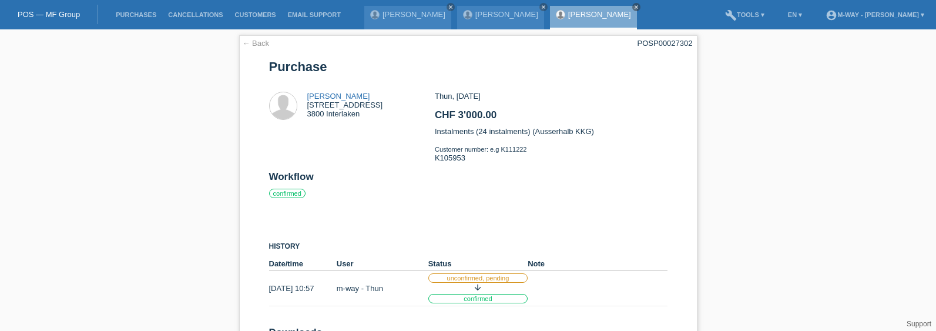
click at [727, 287] on div "← Back POSP00027302 [GEOGRAPHIC_DATA] [PERSON_NAME] [STREET_ADDRESS] CHF 3'000.…" at bounding box center [468, 212] width 936 height 366
drag, startPoint x: 145, startPoint y: 11, endPoint x: 152, endPoint y: 11, distance: 6.5
click at [145, 11] on li "Purchases" at bounding box center [136, 15] width 52 height 30
click at [145, 9] on li "Purchases" at bounding box center [136, 15] width 52 height 30
click at [146, 16] on link "Purchases" at bounding box center [136, 14] width 52 height 7
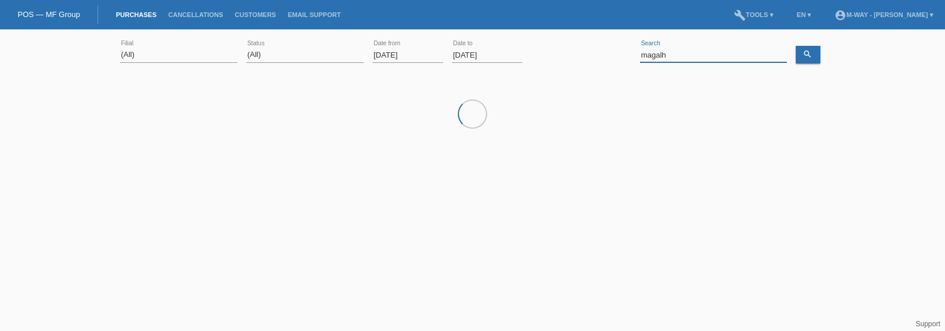
click at [689, 55] on input "magalh" at bounding box center [713, 55] width 147 height 15
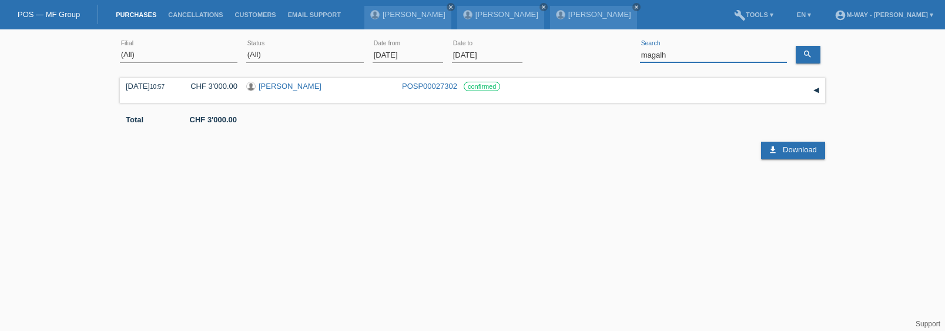
type input "l"
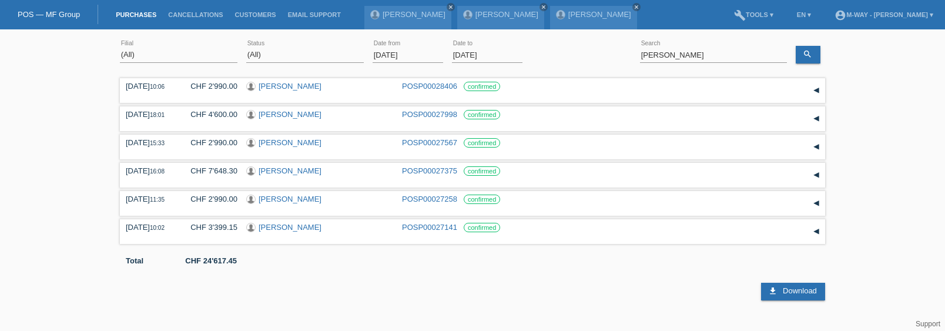
click at [675, 266] on div at bounding box center [414, 269] width 588 height 9
drag, startPoint x: 630, startPoint y: 49, endPoint x: 590, endPoint y: 42, distance: 41.3
click at [590, 42] on div "(All) Aarau Alexand'Ro Edouard'O Passion Vélo SàRL Basel Bern City Bern Expo Be…" at bounding box center [472, 55] width 705 height 40
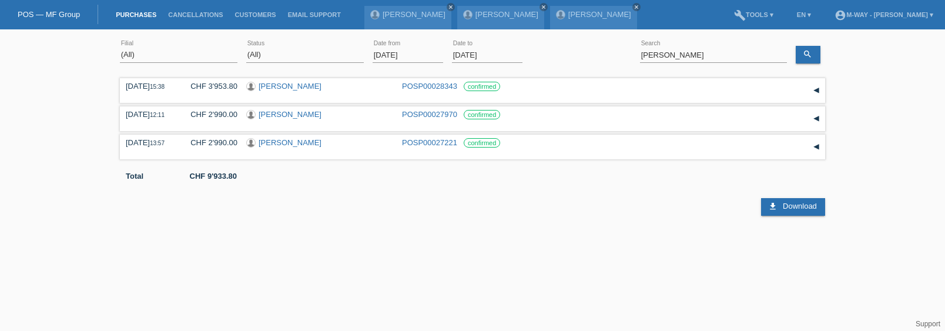
click at [616, 216] on html "POS — MF Group Purchases Cancellations Customers Email Support Christoph Stähli" at bounding box center [472, 108] width 945 height 216
drag, startPoint x: 700, startPoint y: 50, endPoint x: 590, endPoint y: 45, distance: 110.6
click at [591, 46] on div "(All) [PERSON_NAME] Passion Vélo SàRL [GEOGRAPHIC_DATA] [GEOGRAPHIC_DATA] [GEOG…" at bounding box center [472, 55] width 705 height 40
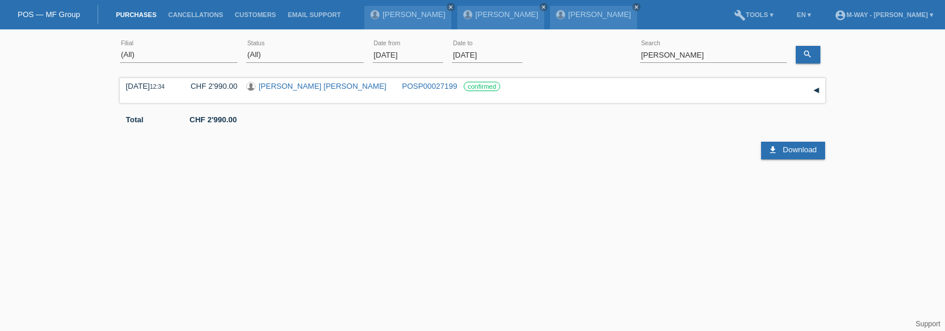
drag, startPoint x: 323, startPoint y: 267, endPoint x: 349, endPoint y: 249, distance: 32.0
click at [323, 193] on html "POS — MF Group Purchases Cancellations Customers Email Support Christoph Stähli" at bounding box center [472, 96] width 945 height 193
drag, startPoint x: 706, startPoint y: 55, endPoint x: 574, endPoint y: 35, distance: 134.3
click at [574, 41] on div "(All) Aarau Alexand'Ro Edouard'O Passion Vélo SàRL Basel Bern City Bern Expo Be…" at bounding box center [472, 55] width 705 height 40
type input "roger schürch"
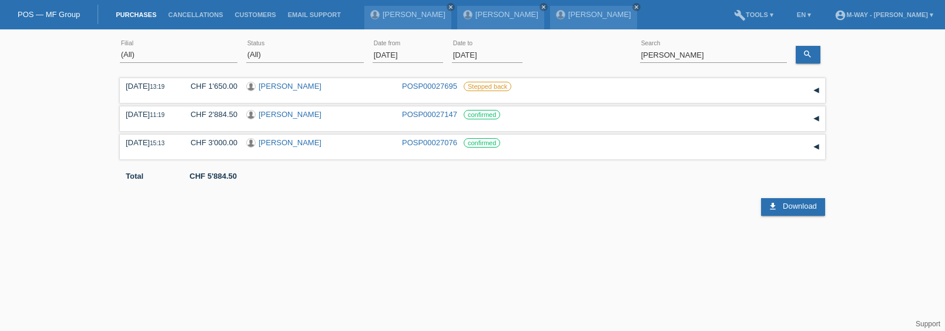
click at [397, 54] on input "01.09.2025" at bounding box center [408, 55] width 71 height 15
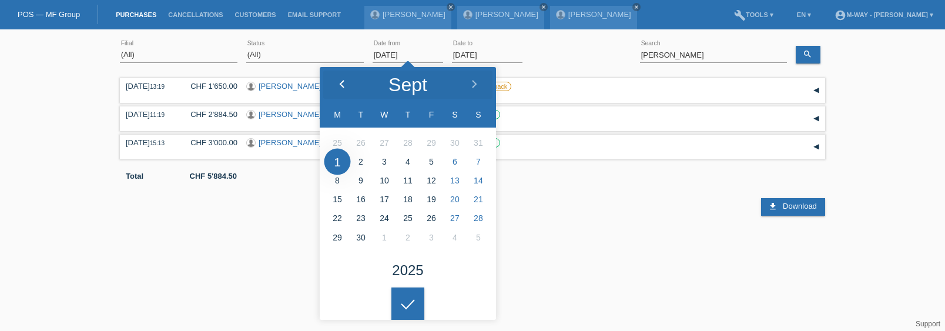
click at [341, 82] on polyline at bounding box center [342, 84] width 4 height 7
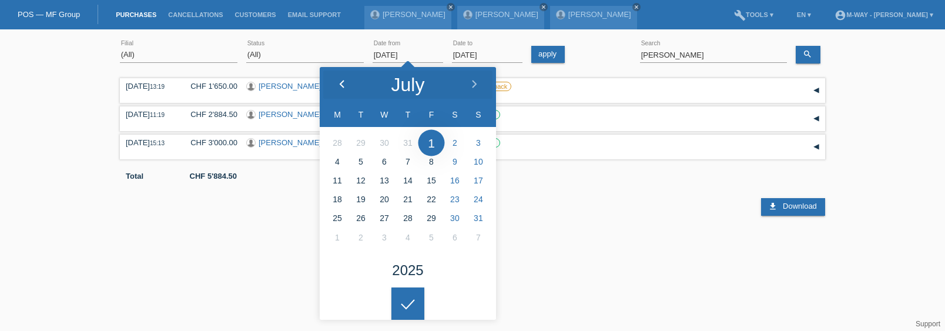
click at [341, 82] on polyline at bounding box center [342, 84] width 4 height 7
type input "14.04.2025"
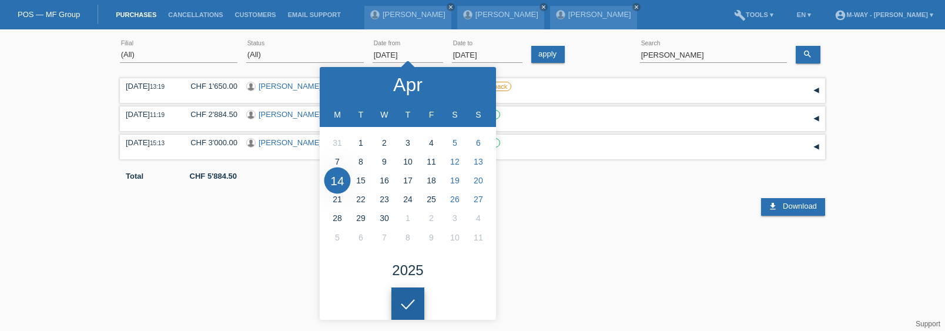
click at [408, 303] on icon at bounding box center [408, 304] width 19 height 11
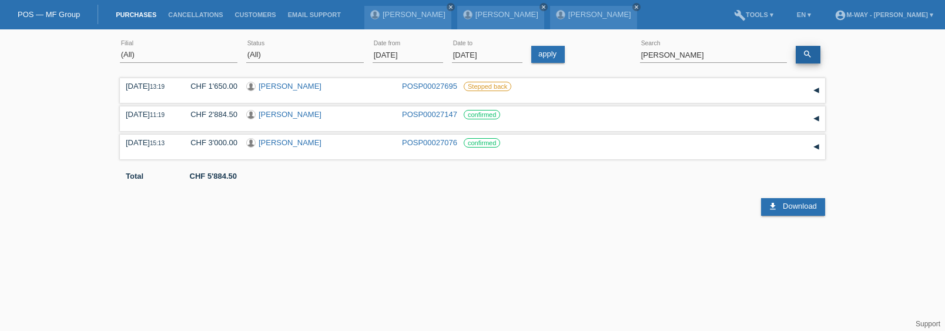
click at [809, 53] on icon "search" at bounding box center [807, 53] width 9 height 9
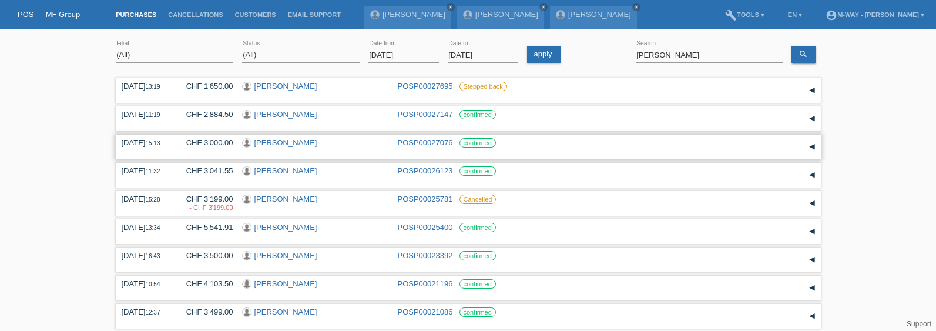
click at [293, 142] on link "[PERSON_NAME]" at bounding box center [286, 142] width 63 height 9
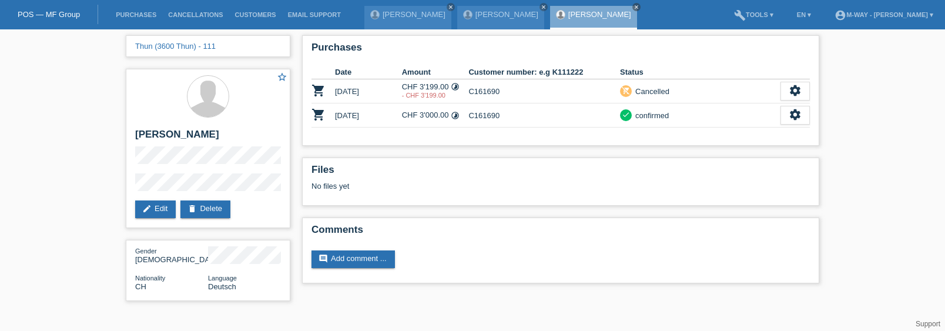
click at [436, 296] on div "Thun (3600 Thun) - 111 star_border [PERSON_NAME] edit Edit delete Delete Gender…" at bounding box center [472, 170] width 705 height 283
click at [130, 14] on link "Purchases" at bounding box center [136, 14] width 52 height 7
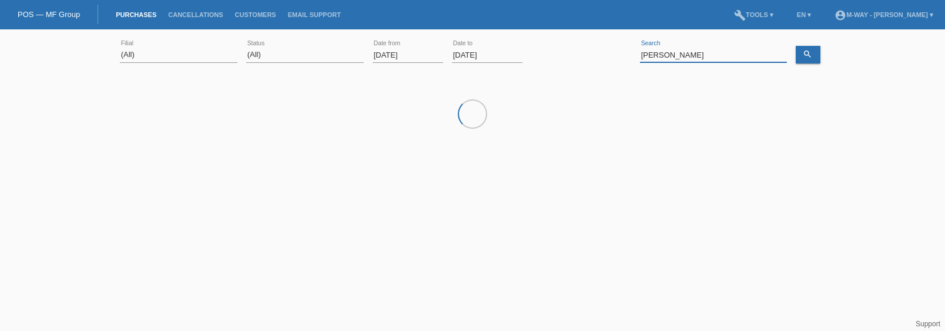
drag, startPoint x: 671, startPoint y: 55, endPoint x: 583, endPoint y: 52, distance: 88.2
click at [578, 56] on div "(All) [PERSON_NAME] Passion Vélo SàRL [GEOGRAPHIC_DATA] [GEOGRAPHIC_DATA] [GEOG…" at bounding box center [472, 55] width 705 height 40
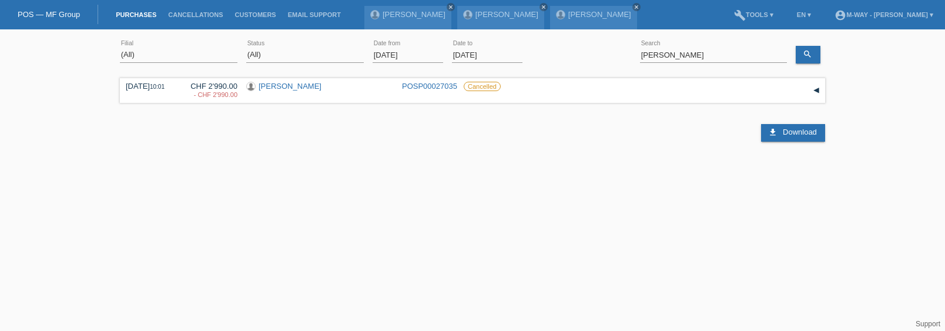
click at [549, 193] on html "POS — MF Group Purchases Cancellations Customers Email Support [PERSON_NAME] me…" at bounding box center [472, 96] width 945 height 193
drag, startPoint x: 629, startPoint y: 52, endPoint x: 601, endPoint y: 52, distance: 28.2
click at [601, 52] on div "(All) [PERSON_NAME] Passion Vélo SàRL [GEOGRAPHIC_DATA] [GEOGRAPHIC_DATA] [GEOG…" at bounding box center [472, 55] width 705 height 40
type input "kuratli"
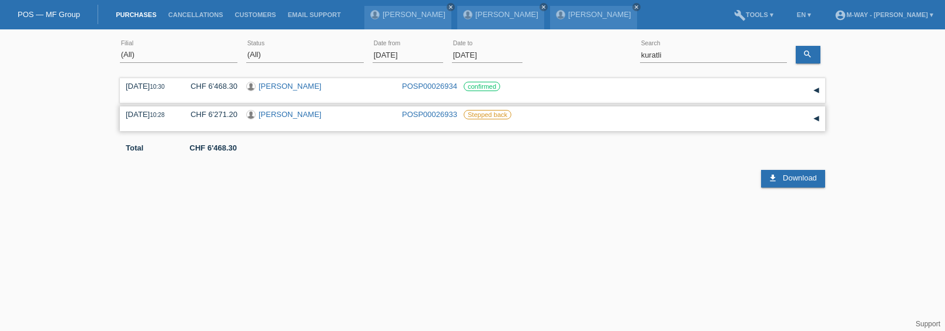
click at [816, 119] on div "▾" at bounding box center [817, 119] width 18 height 18
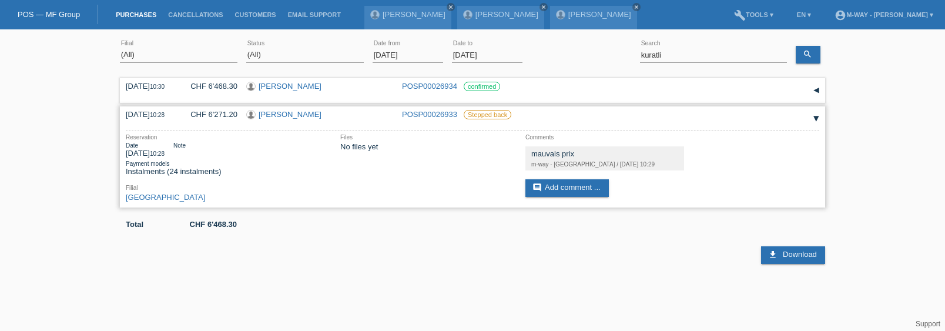
click at [297, 113] on link "[PERSON_NAME]" at bounding box center [290, 114] width 63 height 9
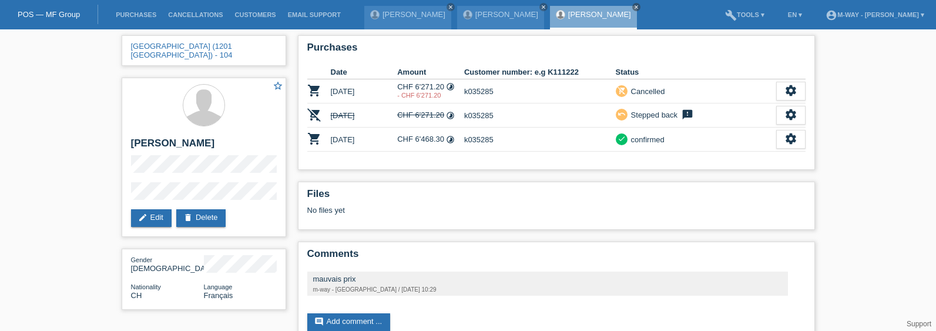
click at [822, 197] on div "[GEOGRAPHIC_DATA] (1201 [GEOGRAPHIC_DATA]) - 104 star_border [PERSON_NAME] edit…" at bounding box center [468, 193] width 936 height 329
click at [894, 182] on div "[GEOGRAPHIC_DATA] (1201 [GEOGRAPHIC_DATA]) - 104 star_border [PERSON_NAME] edit…" at bounding box center [468, 193] width 936 height 329
